Goal: Use online tool/utility

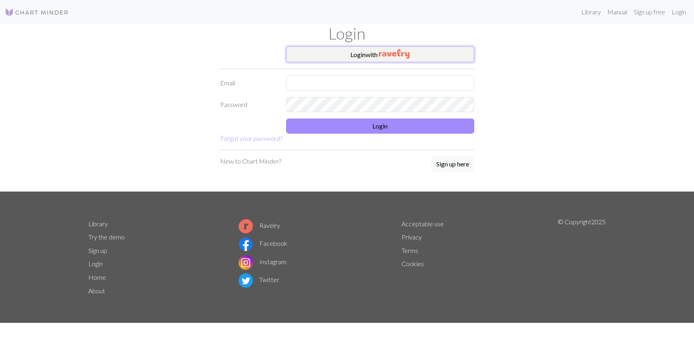
click at [386, 51] on img "button" at bounding box center [394, 54] width 31 height 10
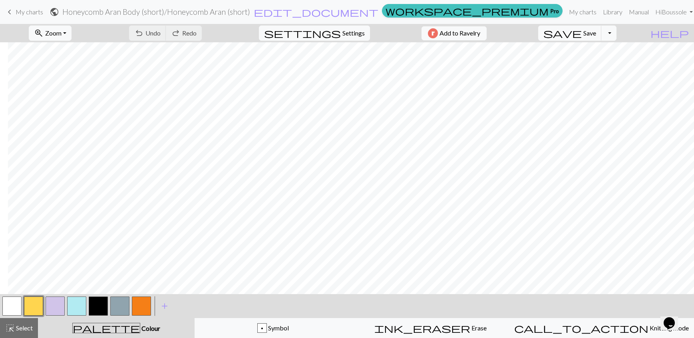
scroll to position [0, 1249]
click at [97, 304] on button "button" at bounding box center [98, 306] width 19 height 19
click at [12, 310] on button "button" at bounding box center [11, 306] width 19 height 19
click at [91, 311] on button "button" at bounding box center [98, 306] width 19 height 19
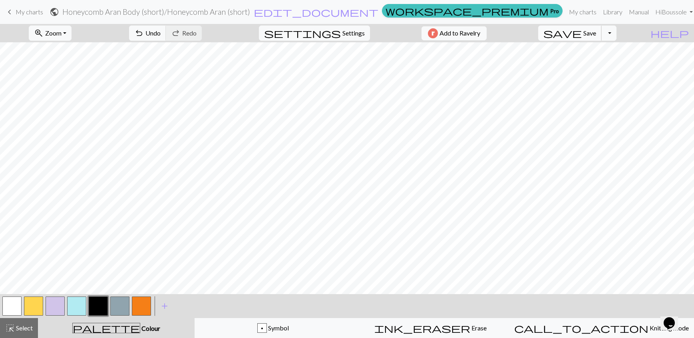
click at [599, 38] on button "save Save Save" at bounding box center [569, 33] width 63 height 15
click at [49, 305] on button "button" at bounding box center [55, 306] width 19 height 19
click at [93, 307] on button "button" at bounding box center [98, 306] width 19 height 19
drag, startPoint x: 18, startPoint y: 309, endPoint x: 20, endPoint y: 305, distance: 4.1
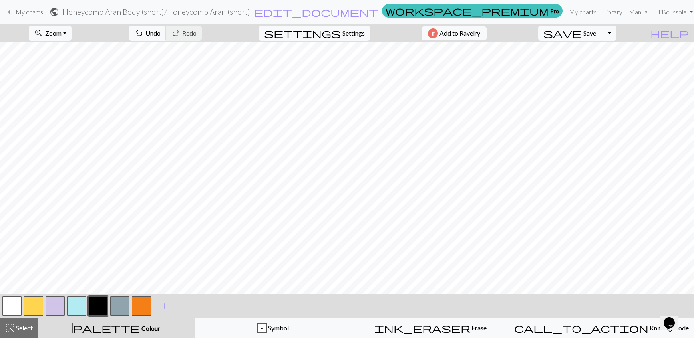
click at [18, 308] on button "button" at bounding box center [11, 306] width 19 height 19
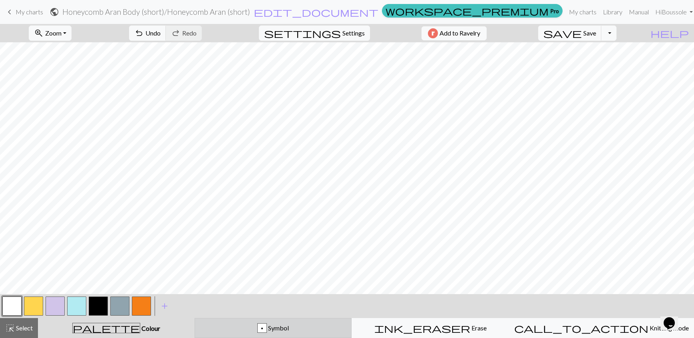
click at [245, 327] on div "p Symbol" at bounding box center [273, 328] width 147 height 10
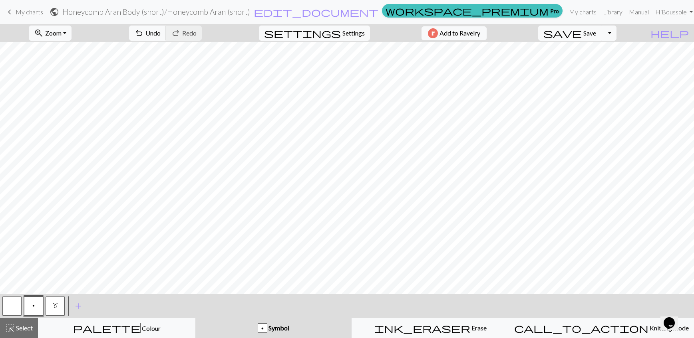
click at [10, 302] on button "button" at bounding box center [11, 306] width 19 height 19
click at [596, 35] on span "Save" at bounding box center [589, 33] width 13 height 8
click at [581, 36] on span "save" at bounding box center [562, 33] width 38 height 11
